Goal: Find specific page/section: Find specific page/section

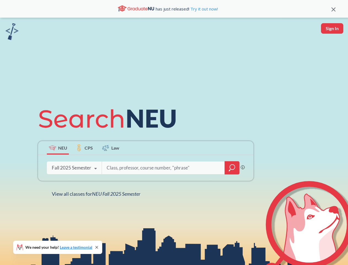
click at [174, 132] on icon at bounding box center [110, 118] width 144 height 31
click at [334, 9] on icon at bounding box center [334, 9] width 4 height 4
click at [332, 28] on div "NEU CPS Law Phrase search guarantees the exact search appears in the results. E…" at bounding box center [174, 150] width 348 height 265
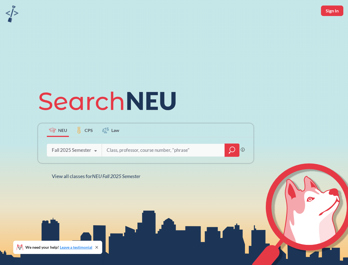
click at [58, 148] on div "Fall 2025 Semester" at bounding box center [71, 150] width 39 height 6
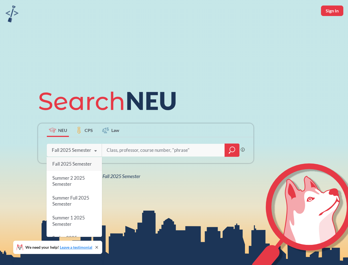
click at [84, 148] on div "Fall 2025 Semester" at bounding box center [71, 150] width 39 height 6
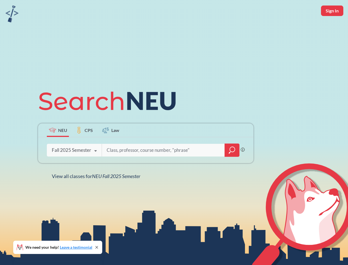
click at [111, 148] on input "search" at bounding box center [163, 150] width 115 height 12
click at [232, 168] on div "NEU CPS Law Phrase search guarantees the exact search appears in the results. E…" at bounding box center [146, 133] width 222 height 94
click at [74, 168] on div "NEU CPS Law Phrase search guarantees the exact search appears in the results. E…" at bounding box center [146, 133] width 222 height 94
click at [96, 169] on div "NEU CPS Law Phrase search guarantees the exact search appears in the results. E…" at bounding box center [146, 133] width 222 height 94
click at [97, 194] on div "NEU CPS Law Phrase search guarantees the exact search appears in the results. E…" at bounding box center [174, 132] width 348 height 265
